Goal: Task Accomplishment & Management: Manage account settings

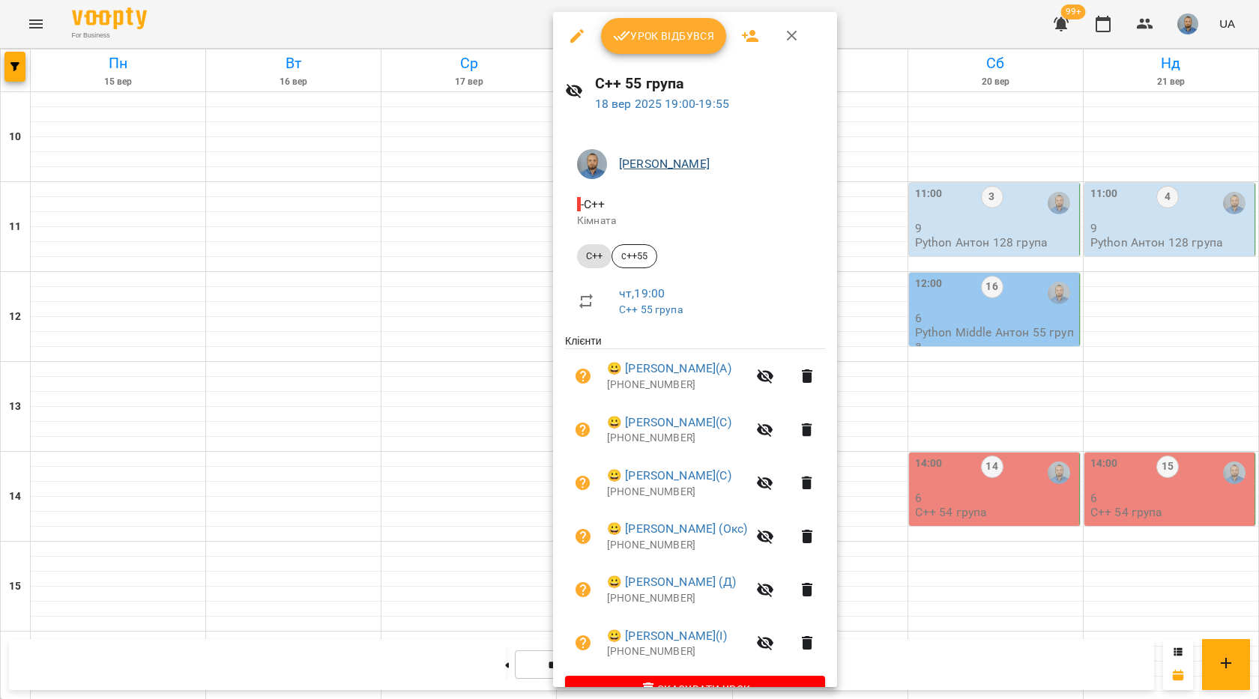
scroll to position [600, 0]
click at [676, 40] on span "Урок відбувся" at bounding box center [664, 36] width 102 height 18
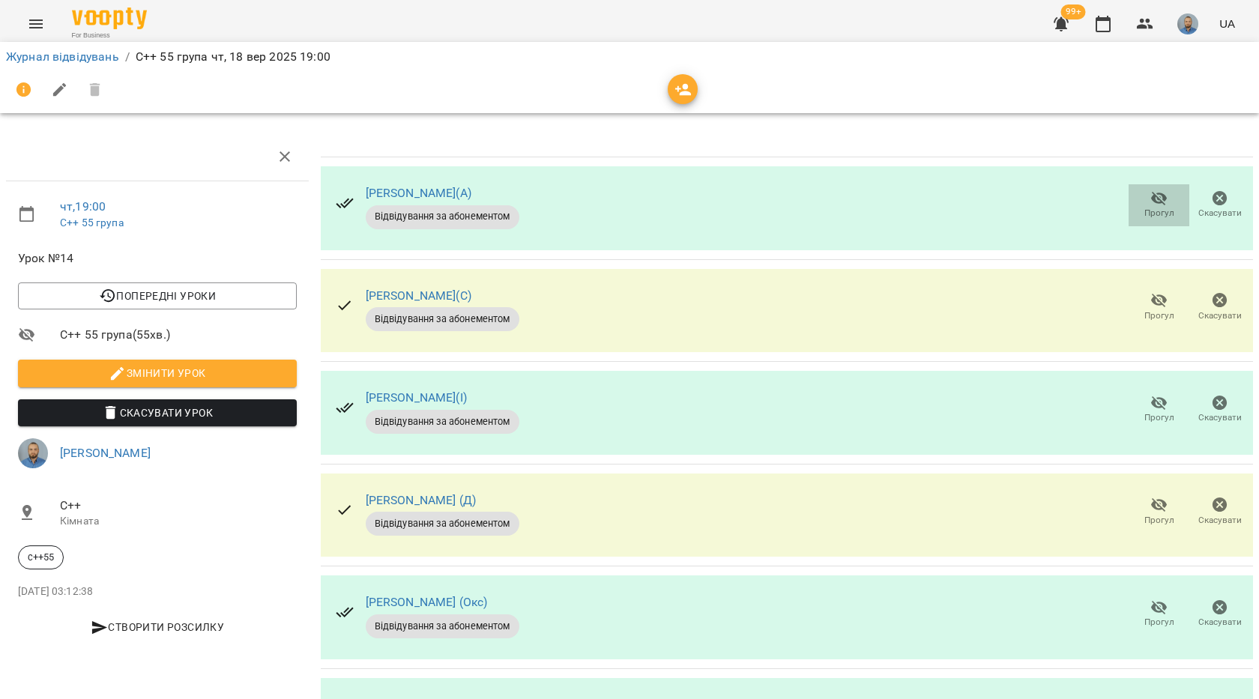
click at [1150, 186] on button "Прогул" at bounding box center [1159, 205] width 61 height 42
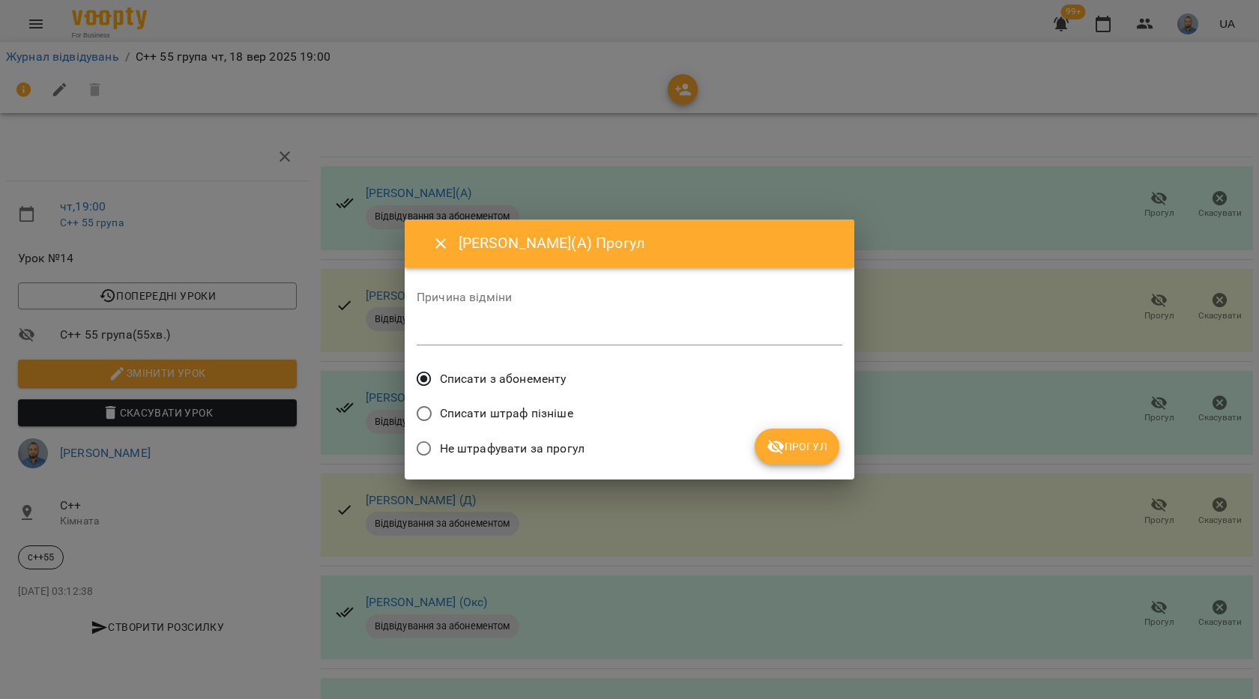
click at [783, 439] on icon "submit" at bounding box center [776, 447] width 18 height 18
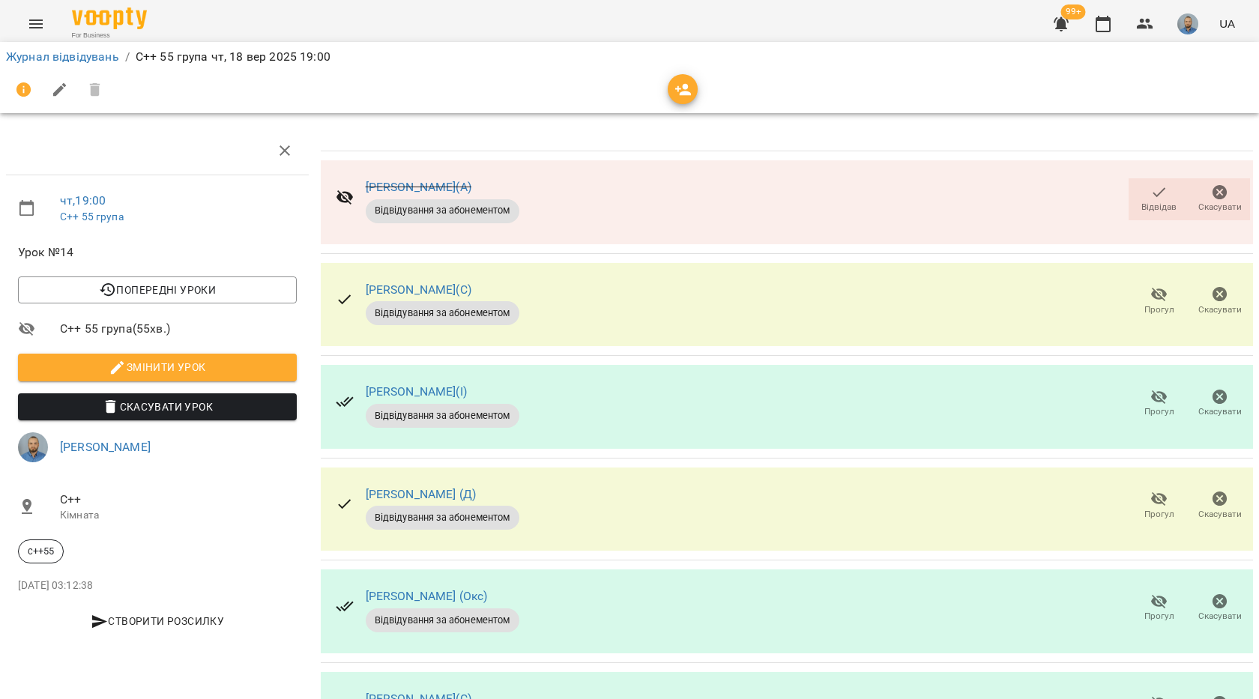
scroll to position [75, 0]
click at [1161, 593] on span "Прогул" at bounding box center [1159, 608] width 43 height 30
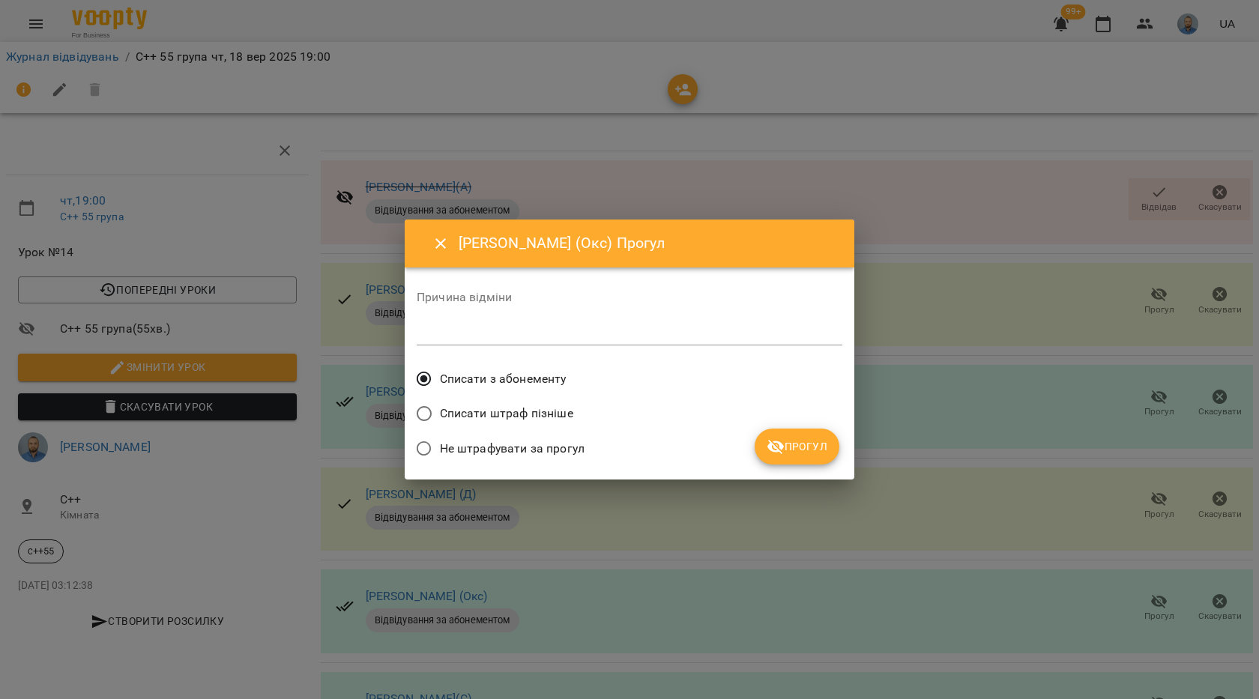
click at [786, 442] on span "Прогул" at bounding box center [797, 447] width 61 height 18
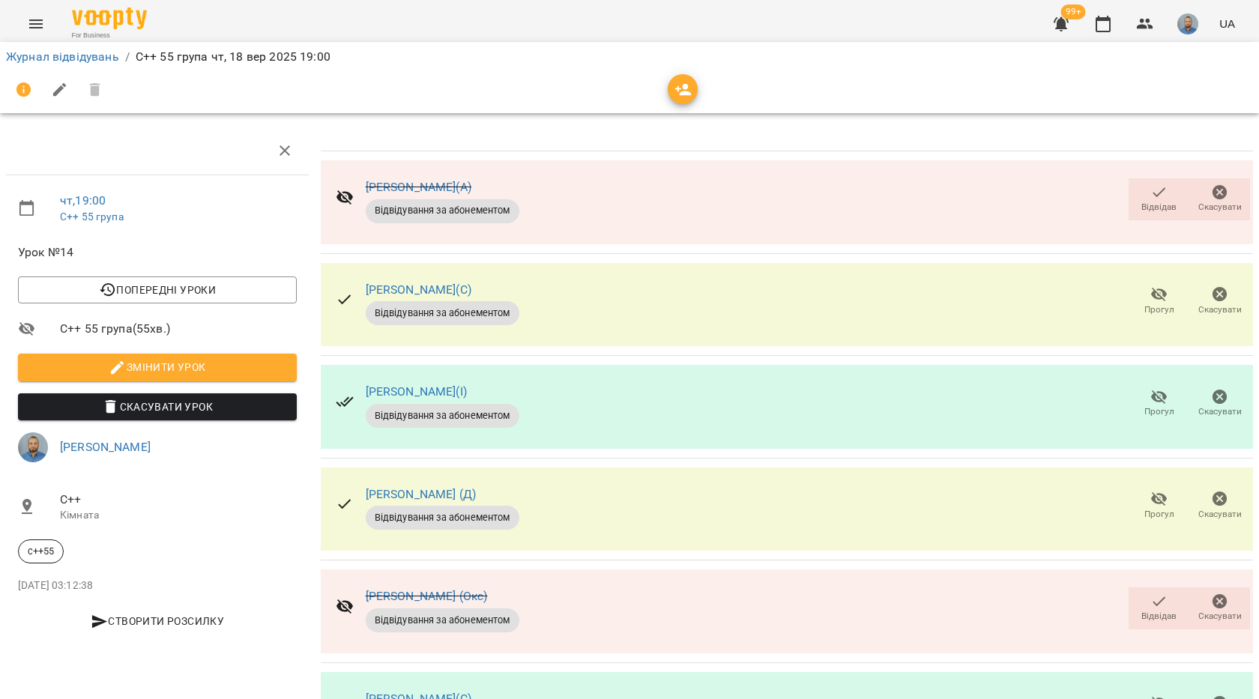
scroll to position [95, 0]
click at [1138, 695] on span "Прогул" at bounding box center [1159, 710] width 43 height 30
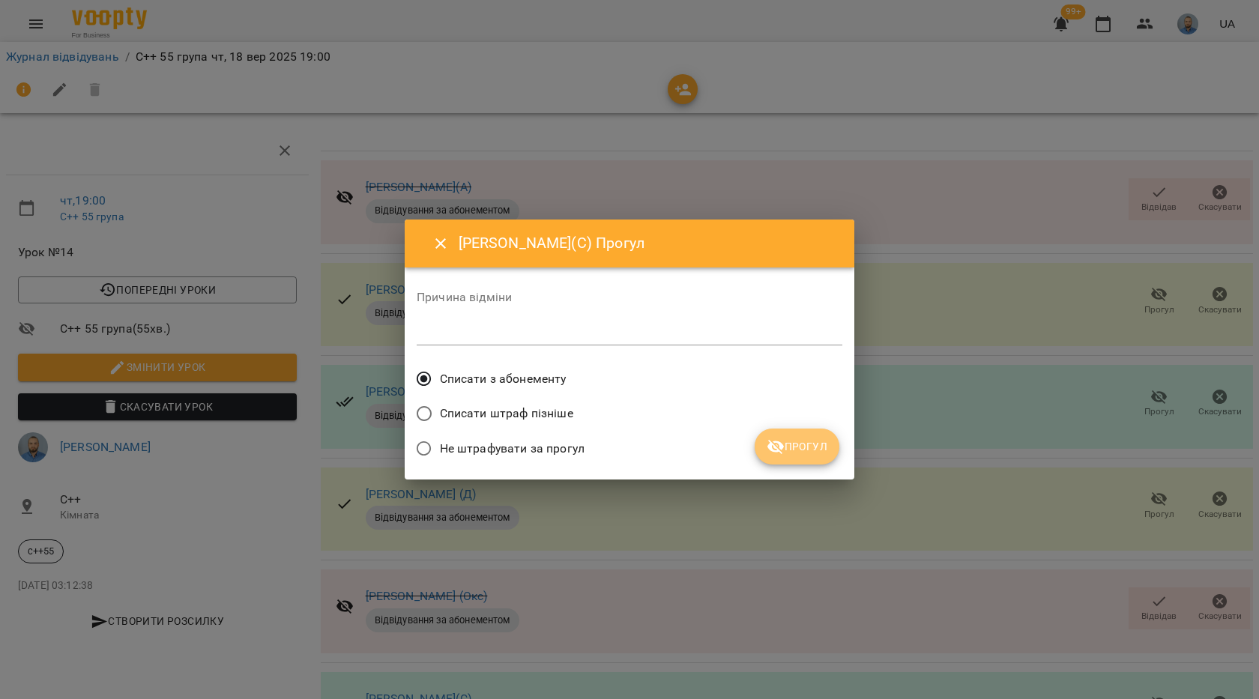
click at [796, 464] on button "Прогул" at bounding box center [797, 447] width 85 height 36
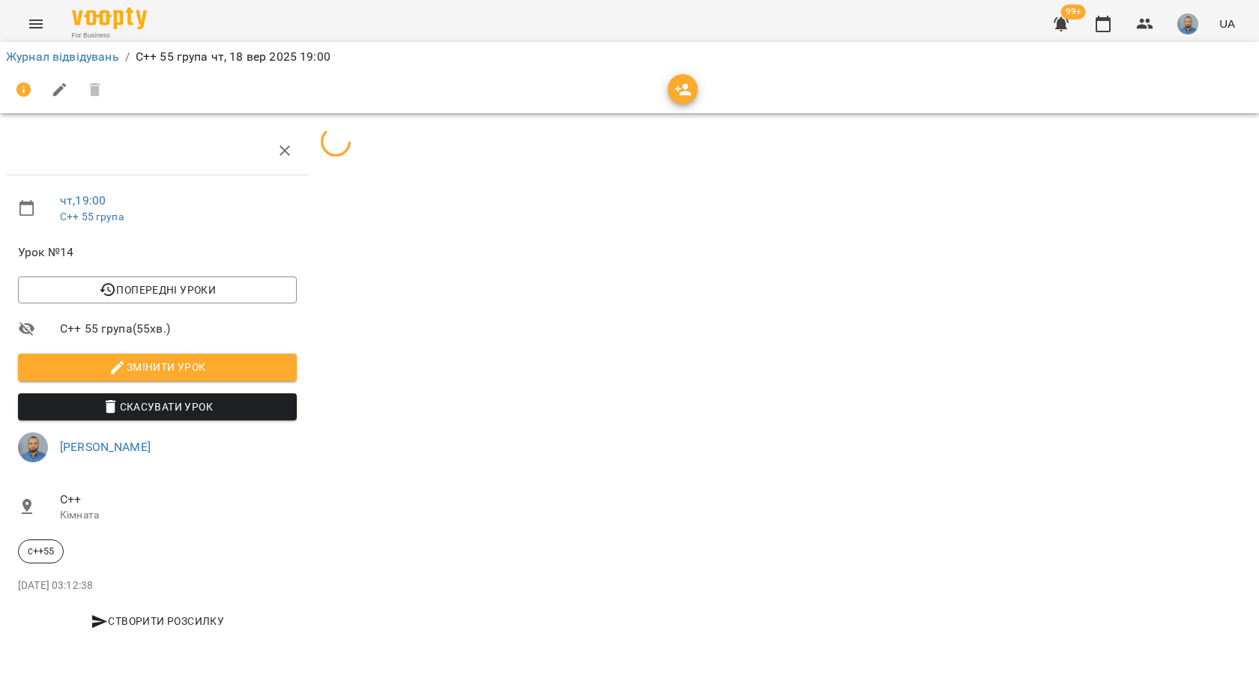
scroll to position [0, 0]
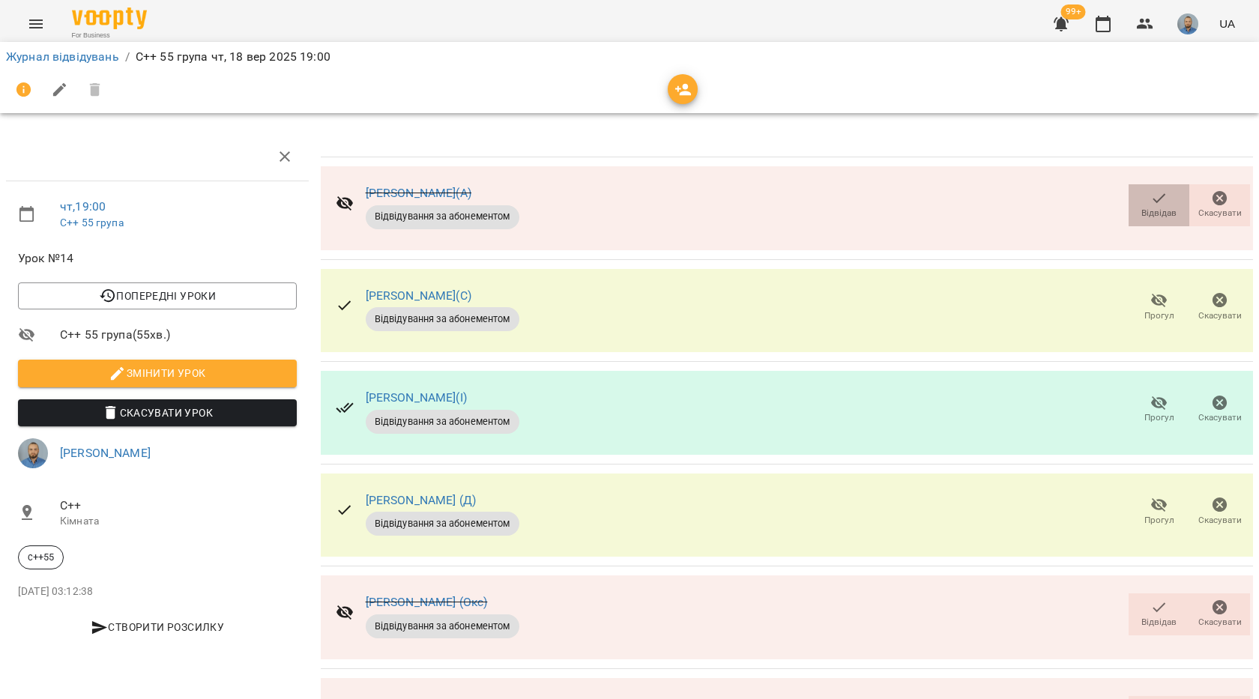
click at [1161, 204] on span "Відвідав" at bounding box center [1159, 205] width 43 height 30
